Goal: Task Accomplishment & Management: Use online tool/utility

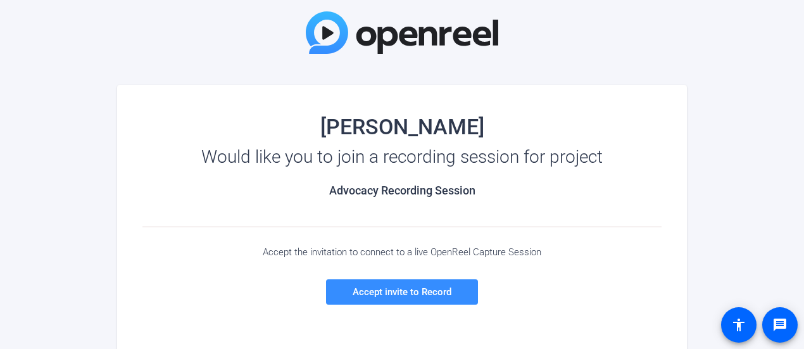
scroll to position [127, 0]
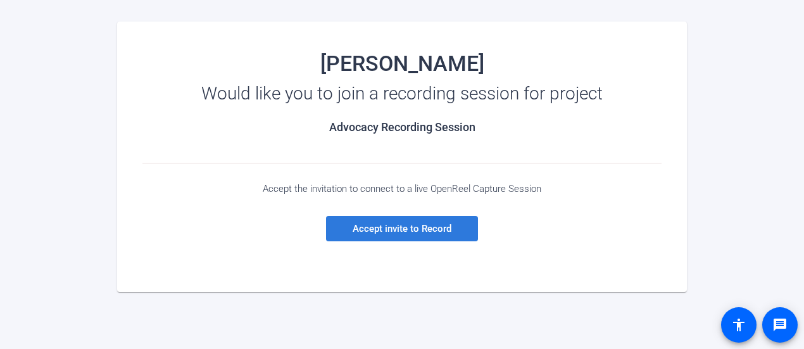
click at [409, 229] on span "Accept invite to Record" at bounding box center [402, 228] width 99 height 11
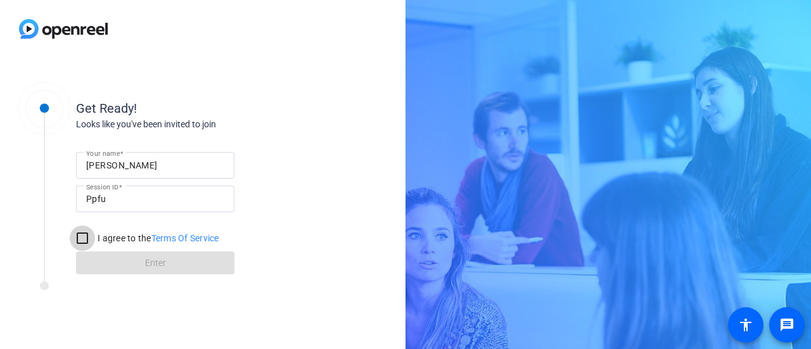
click at [87, 239] on input "I agree to the Terms Of Service" at bounding box center [82, 238] width 25 height 25
checkbox input "true"
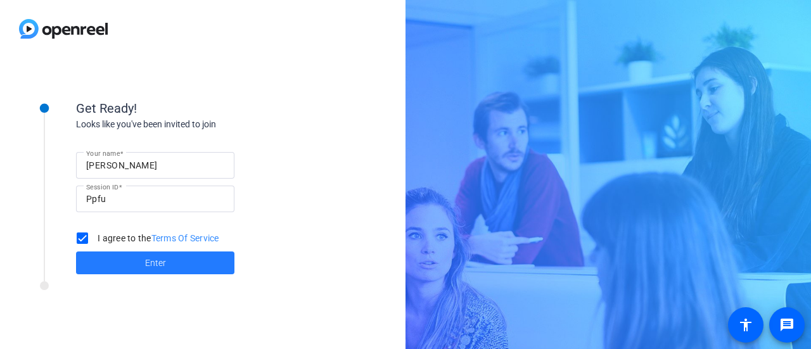
click at [137, 258] on span at bounding box center [155, 263] width 158 height 30
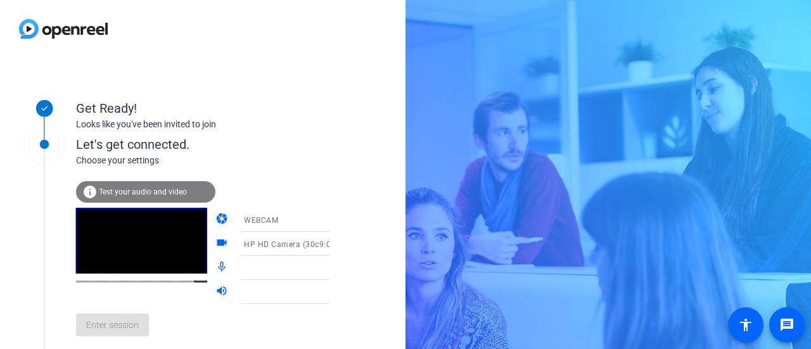
click at [252, 266] on div at bounding box center [291, 267] width 94 height 15
click at [334, 267] on icon at bounding box center [341, 267] width 15 height 15
click at [170, 189] on span "Test your audio and video" at bounding box center [143, 191] width 88 height 9
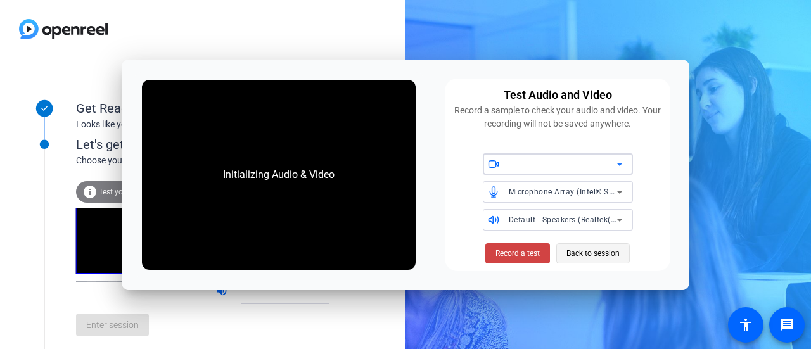
click at [611, 248] on span "Back to session" at bounding box center [592, 253] width 53 height 24
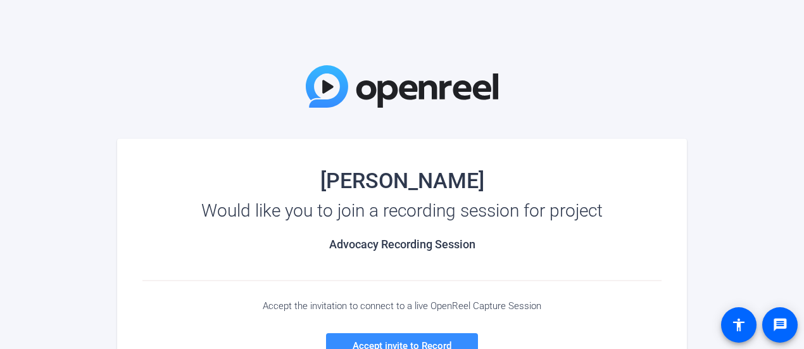
scroll to position [127, 0]
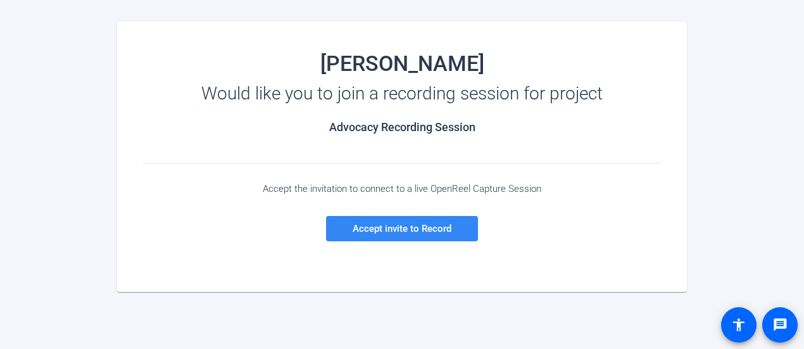
click at [424, 230] on span "Accept invite to Record" at bounding box center [402, 228] width 99 height 11
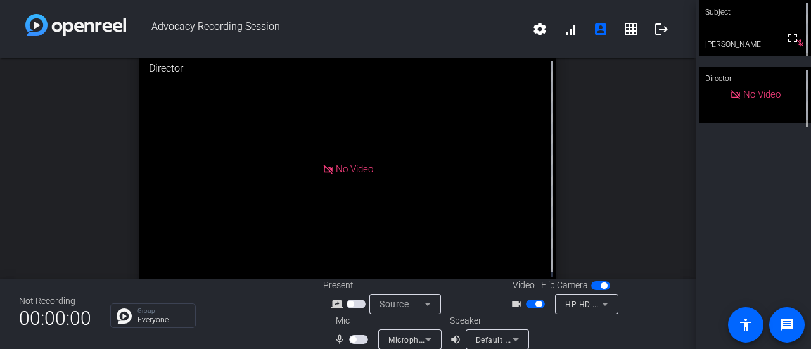
click at [753, 25] on video at bounding box center [755, 28] width 112 height 56
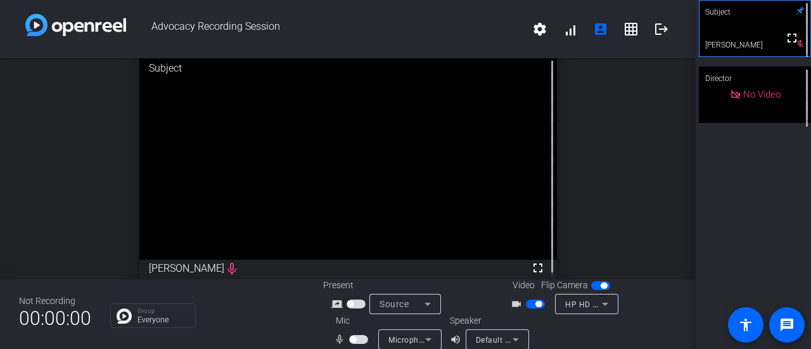
click at [363, 344] on button "button" at bounding box center [358, 339] width 19 height 9
click at [535, 305] on span "button" at bounding box center [538, 304] width 6 height 6
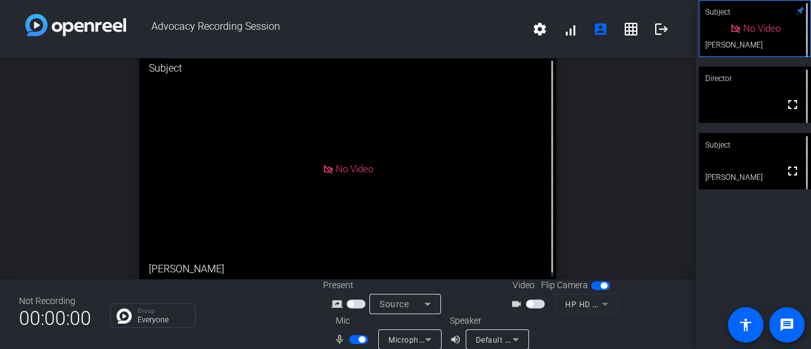
click at [359, 340] on span "button" at bounding box center [362, 339] width 6 height 6
click at [358, 340] on span "button" at bounding box center [358, 339] width 19 height 9
click at [633, 325] on div at bounding box center [619, 331] width 113 height 35
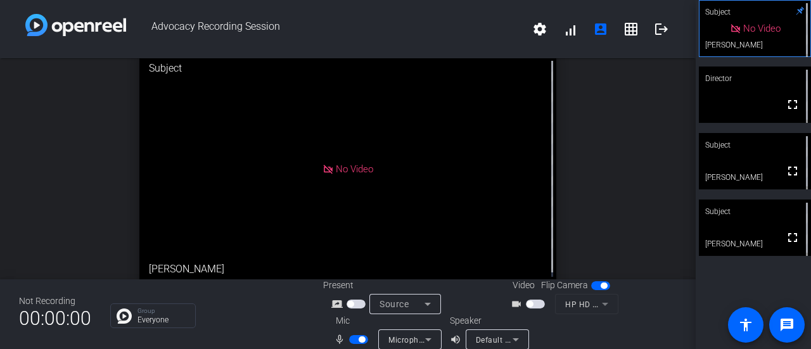
click at [350, 340] on span "button" at bounding box center [358, 339] width 19 height 9
click at [757, 153] on div "Subject" at bounding box center [755, 145] width 112 height 24
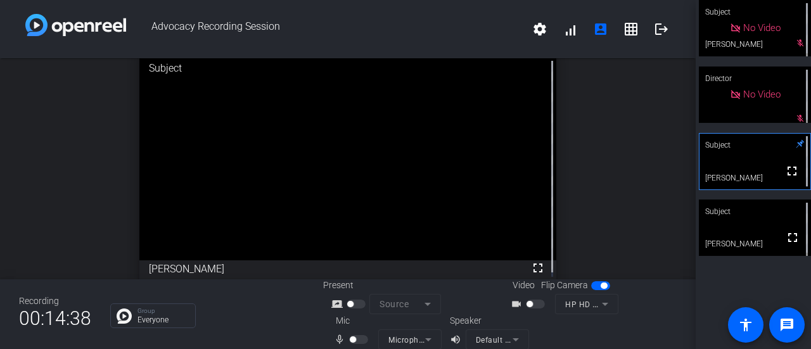
click at [356, 337] on div at bounding box center [360, 339] width 22 height 9
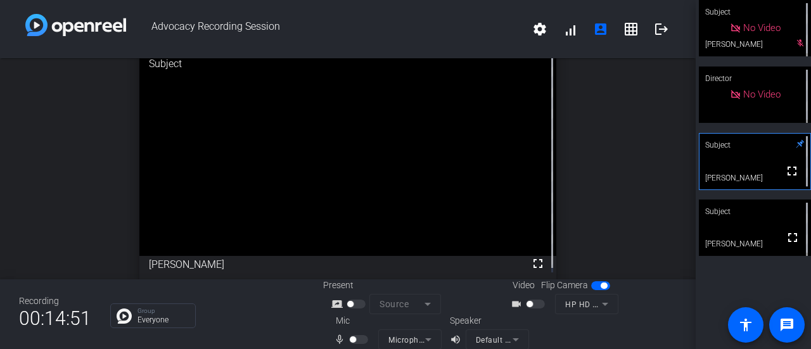
click at [357, 341] on div at bounding box center [360, 339] width 22 height 9
click at [355, 340] on div at bounding box center [360, 339] width 22 height 9
click at [350, 341] on div at bounding box center [360, 339] width 22 height 9
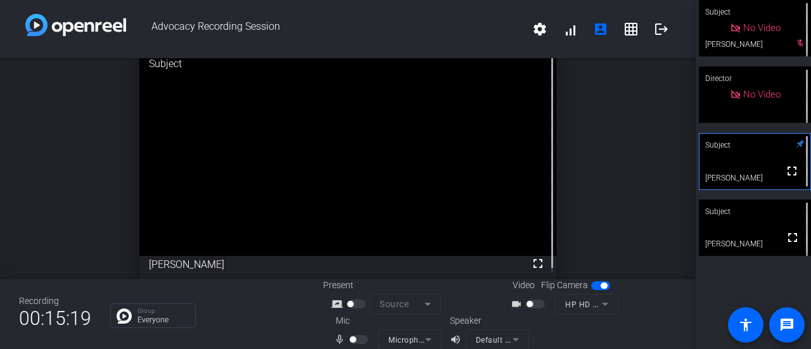
click at [534, 191] on video at bounding box center [347, 151] width 417 height 208
drag, startPoint x: 262, startPoint y: 322, endPoint x: 343, endPoint y: 331, distance: 81.6
click at [263, 322] on div "Group Everyone" at bounding box center [207, 315] width 194 height 25
click at [354, 341] on div at bounding box center [360, 339] width 22 height 9
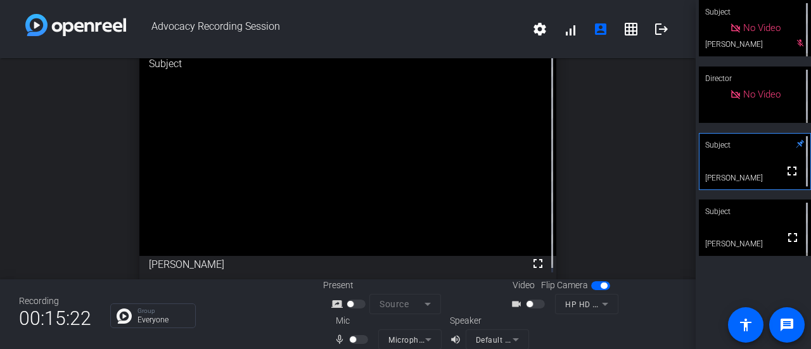
click at [351, 335] on div at bounding box center [360, 339] width 22 height 9
click at [790, 121] on div "No Video" at bounding box center [755, 95] width 112 height 56
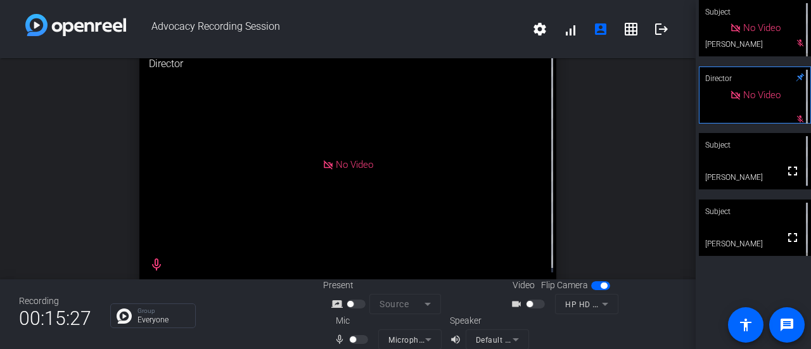
click at [356, 340] on div at bounding box center [360, 339] width 22 height 9
click at [778, 34] on div "No Video" at bounding box center [755, 28] width 112 height 56
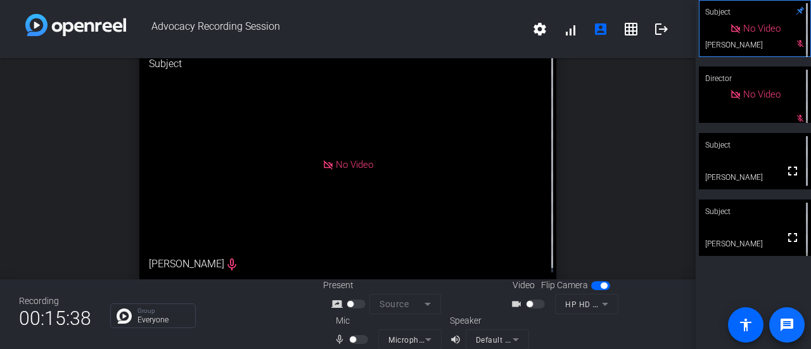
click at [783, 321] on mat-icon "message" at bounding box center [786, 324] width 15 height 15
click at [337, 341] on mat-icon "mic_none" at bounding box center [341, 339] width 15 height 15
click at [359, 339] on div at bounding box center [360, 339] width 22 height 9
click at [405, 331] on mat-form-field "Microphone Array (Intel® Smart Sound Technology for Digital Microphones)" at bounding box center [409, 339] width 63 height 20
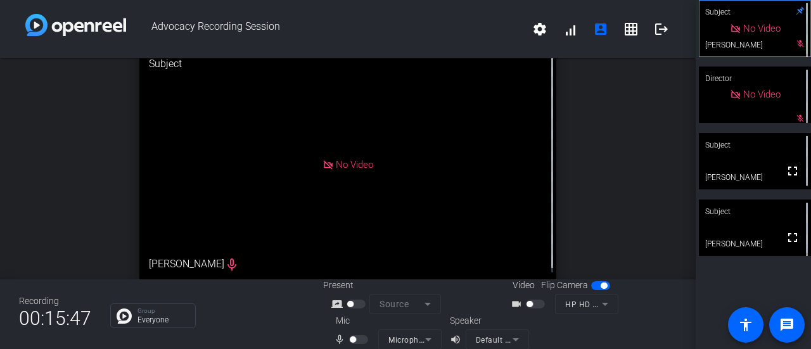
drag, startPoint x: 405, startPoint y: 339, endPoint x: 448, endPoint y: 341, distance: 43.1
click at [405, 340] on mat-form-field "Microphone Array (Intel® Smart Sound Technology for Digital Microphones)" at bounding box center [409, 339] width 63 height 20
click at [546, 329] on div "Speaker volume_up Default - Speakers (Realtek(R) Audio)" at bounding box center [506, 331] width 113 height 35
click at [629, 30] on mat-icon "grid_on" at bounding box center [630, 29] width 15 height 15
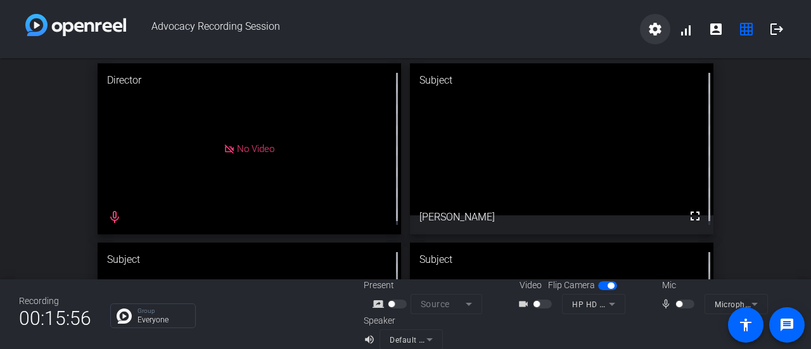
click at [650, 24] on mat-icon "settings" at bounding box center [654, 29] width 15 height 15
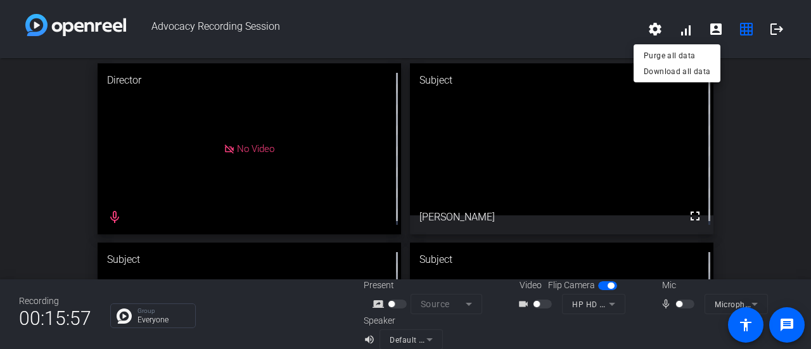
click at [682, 30] on div at bounding box center [405, 174] width 811 height 349
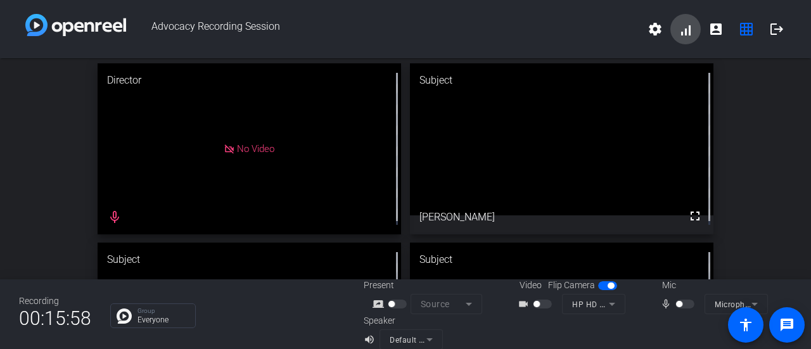
click at [679, 31] on span at bounding box center [685, 29] width 30 height 30
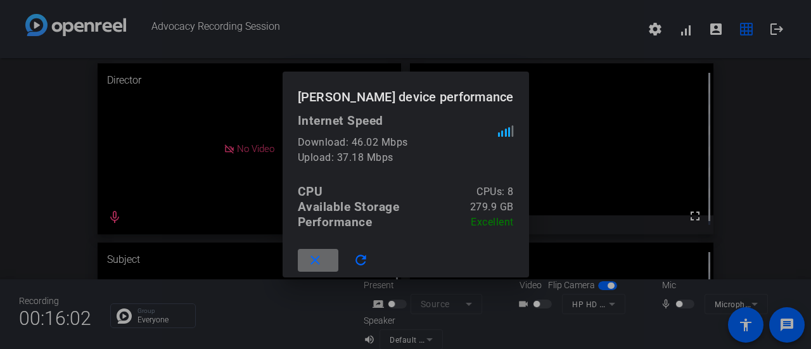
click at [310, 260] on mat-icon "close" at bounding box center [315, 261] width 16 height 16
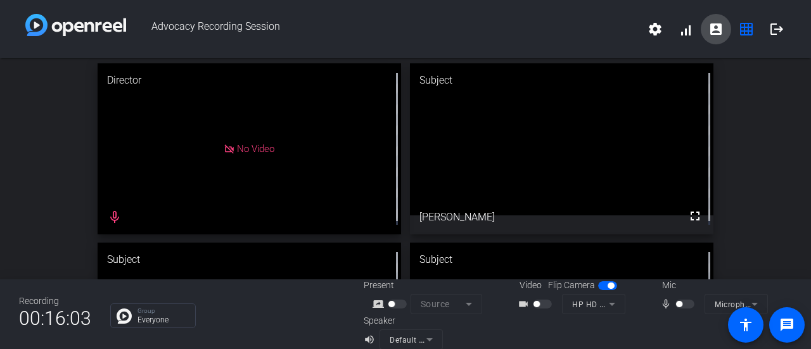
click at [713, 31] on mat-icon "account_box" at bounding box center [715, 29] width 15 height 15
